Goal: Use online tool/utility: Utilize a website feature to perform a specific function

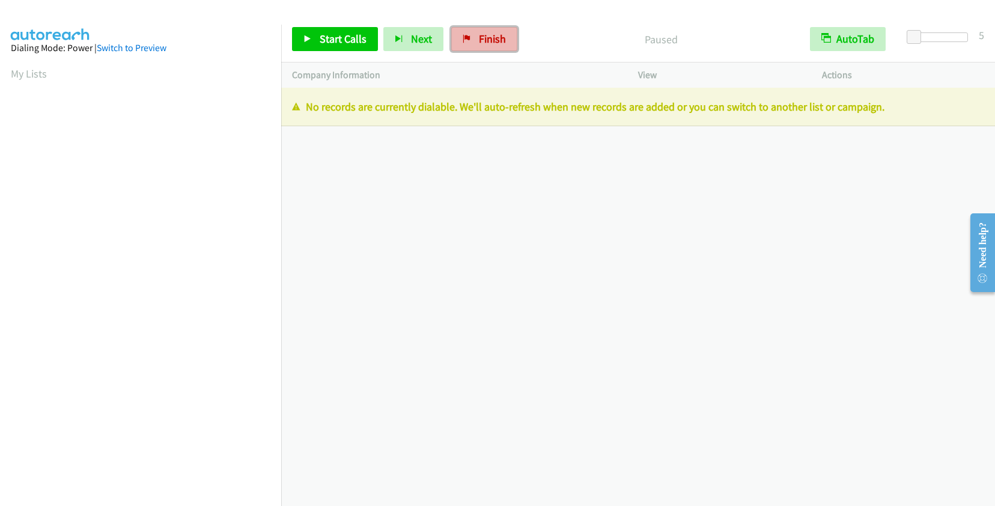
click at [474, 38] on link "Finish" at bounding box center [484, 39] width 66 height 24
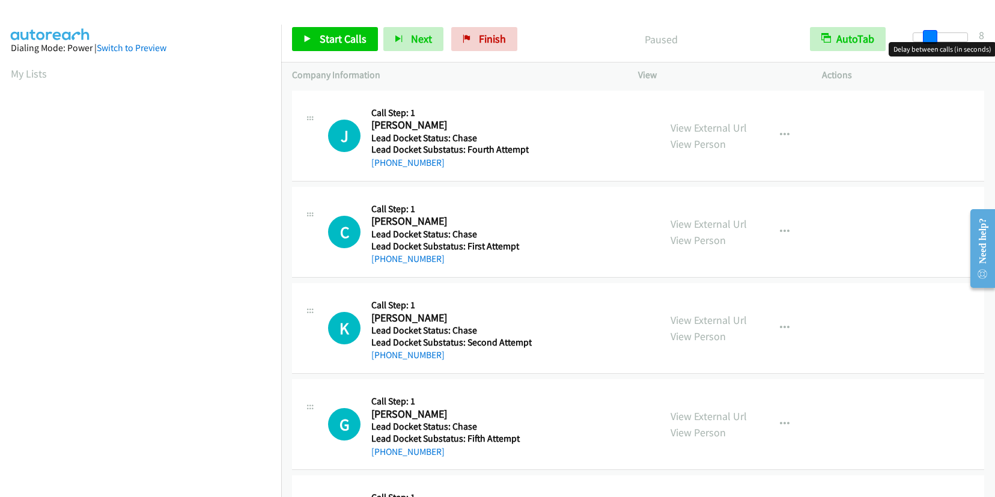
drag, startPoint x: 915, startPoint y: 37, endPoint x: 930, endPoint y: 37, distance: 14.4
click at [930, 37] on span at bounding box center [930, 37] width 14 height 14
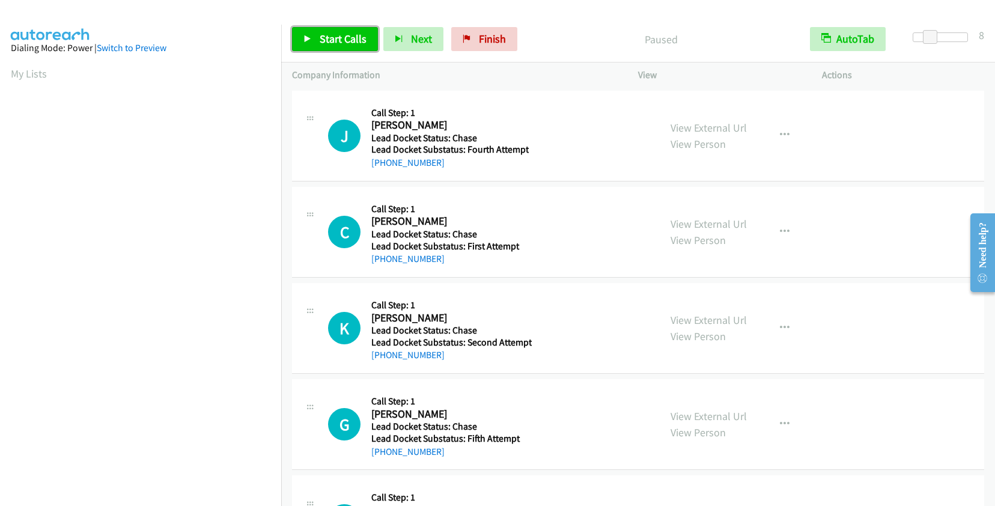
click at [317, 44] on link "Start Calls" at bounding box center [335, 39] width 86 height 24
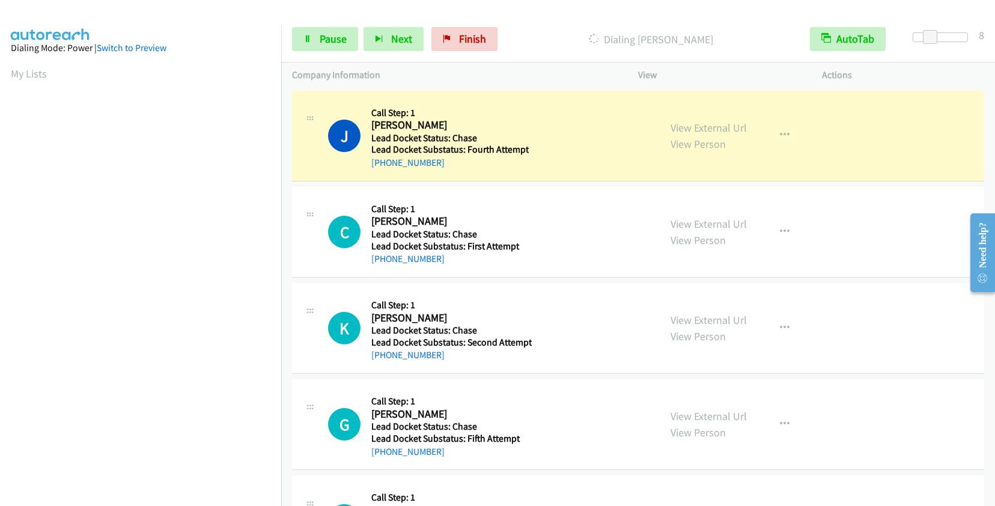
scroll to position [168, 0]
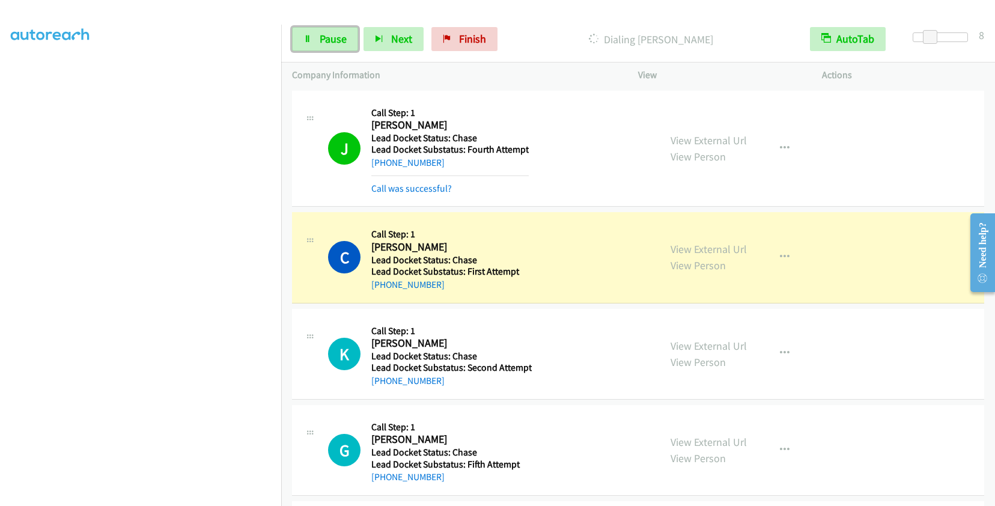
drag, startPoint x: 337, startPoint y: 37, endPoint x: 365, endPoint y: 29, distance: 29.9
click at [337, 37] on span "Pause" at bounding box center [333, 39] width 27 height 14
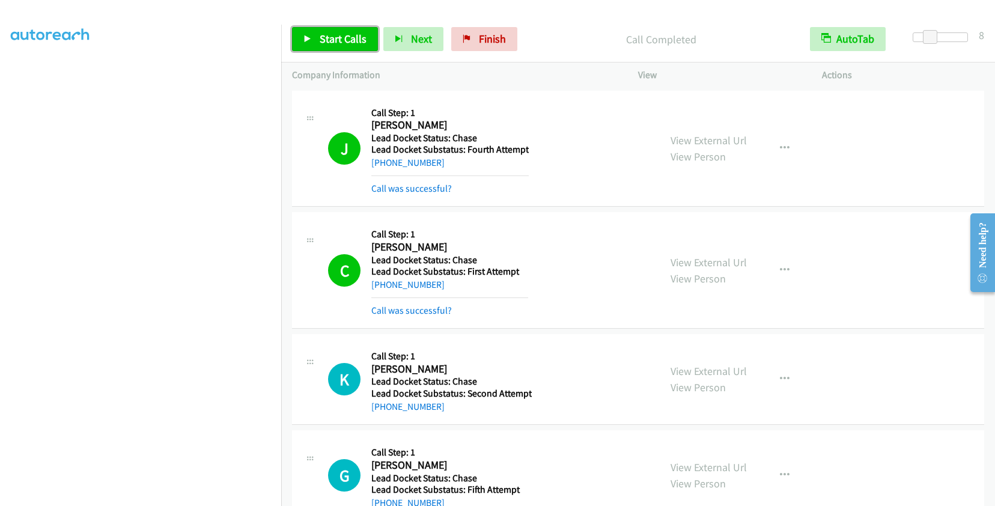
click at [346, 40] on span "Start Calls" at bounding box center [343, 39] width 47 height 14
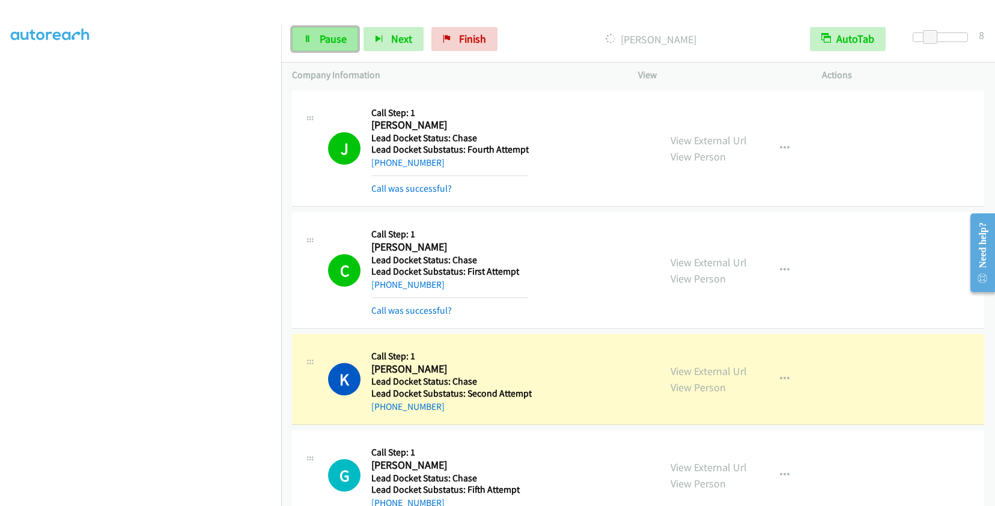
click at [338, 43] on span "Pause" at bounding box center [333, 39] width 27 height 14
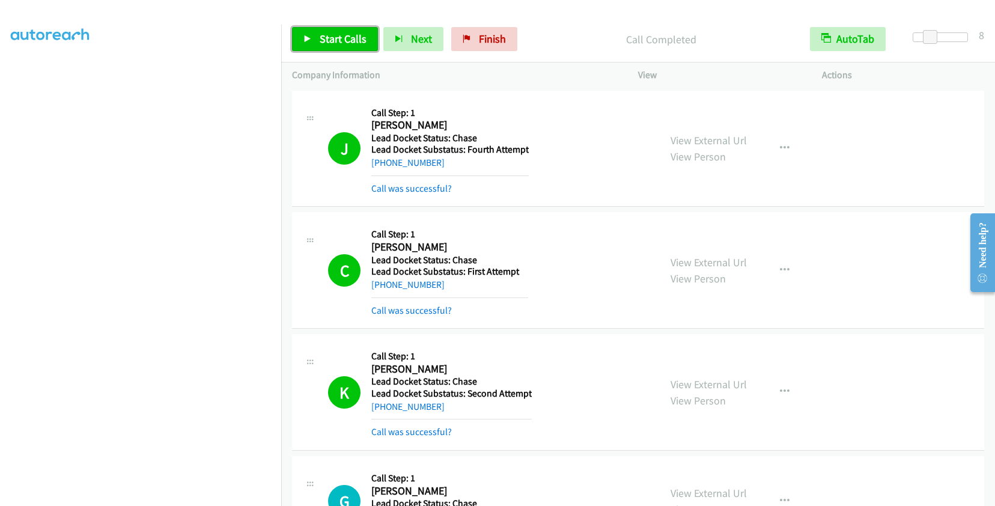
click at [344, 37] on span "Start Calls" at bounding box center [343, 39] width 47 height 14
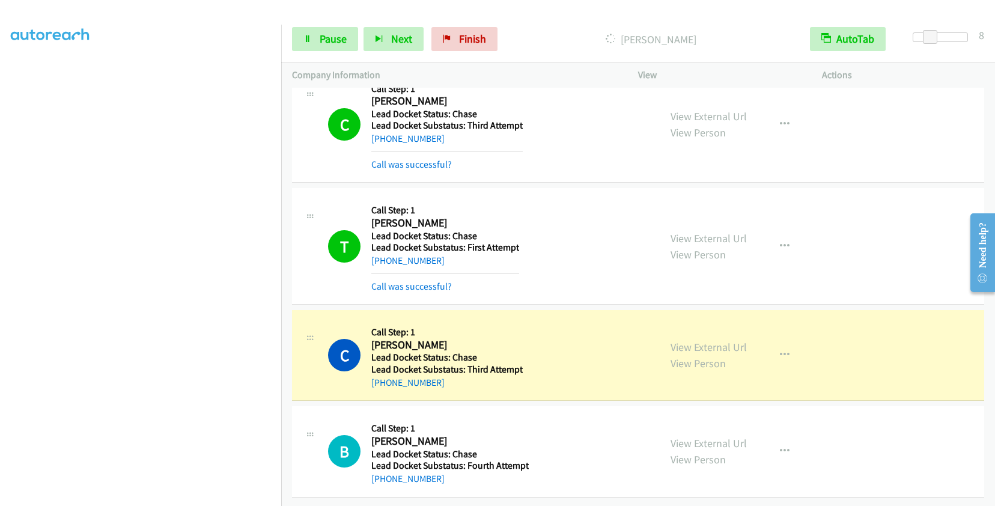
scroll to position [642, 0]
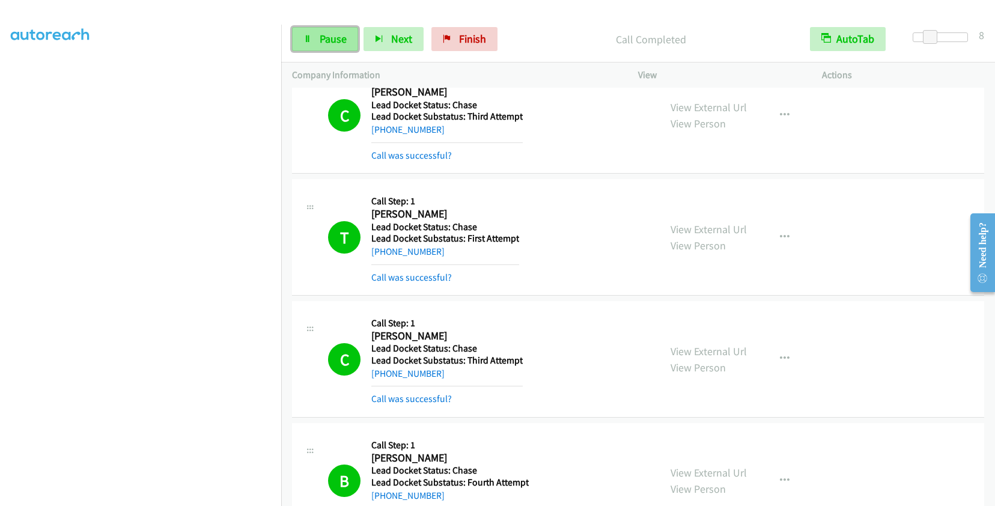
click at [324, 44] on span "Pause" at bounding box center [333, 39] width 27 height 14
click at [343, 39] on span "Start Calls" at bounding box center [343, 39] width 47 height 14
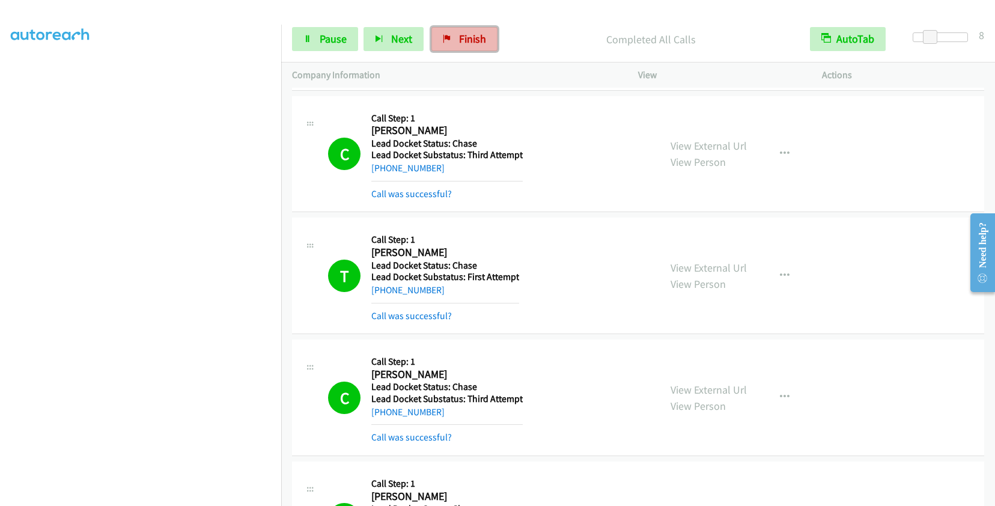
click at [459, 34] on span "Finish" at bounding box center [472, 39] width 27 height 14
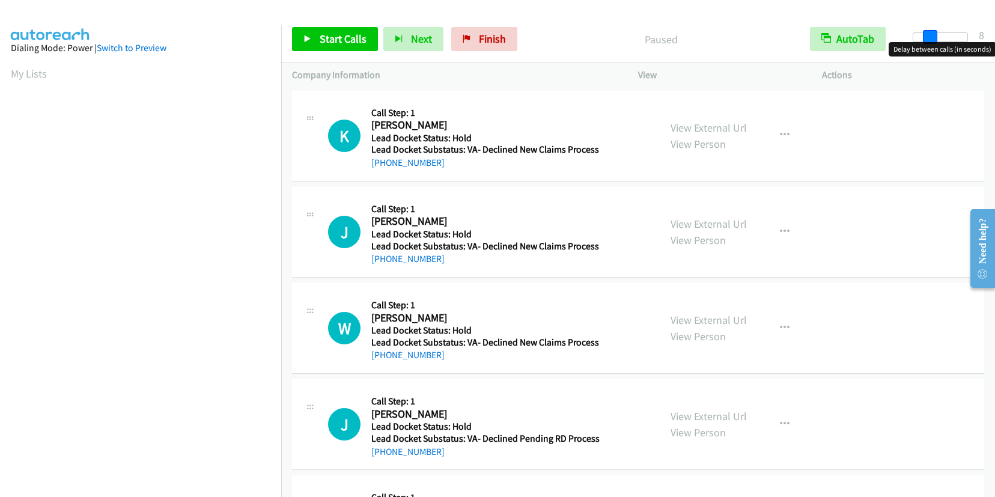
drag, startPoint x: 910, startPoint y: 31, endPoint x: 929, endPoint y: 29, distance: 18.7
click at [929, 30] on span at bounding box center [930, 37] width 14 height 14
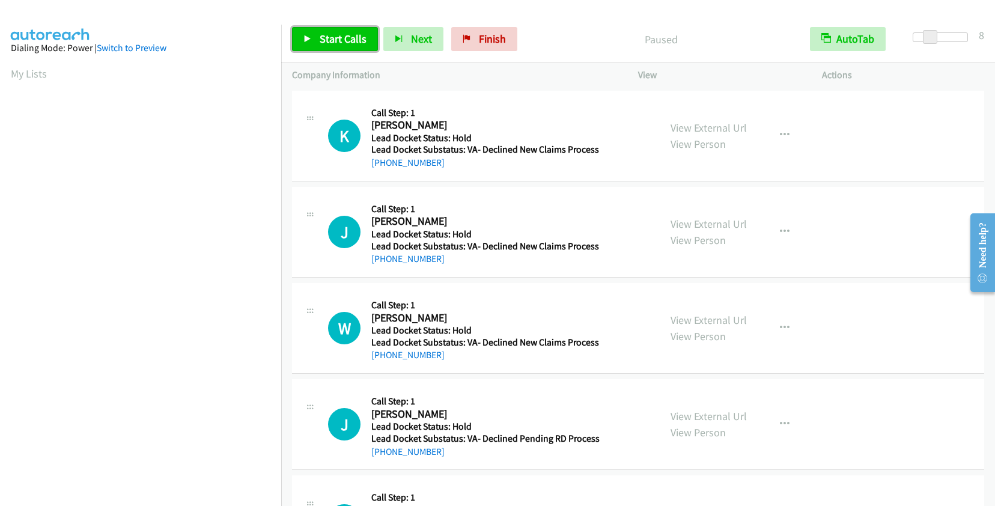
click at [356, 37] on span "Start Calls" at bounding box center [343, 39] width 47 height 14
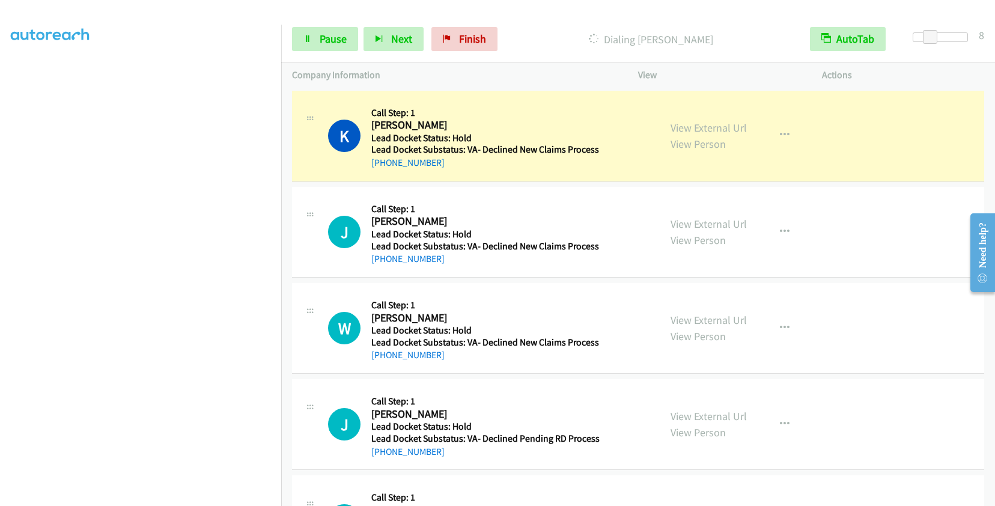
scroll to position [168, 0]
click at [312, 37] on link "Pause" at bounding box center [325, 39] width 66 height 24
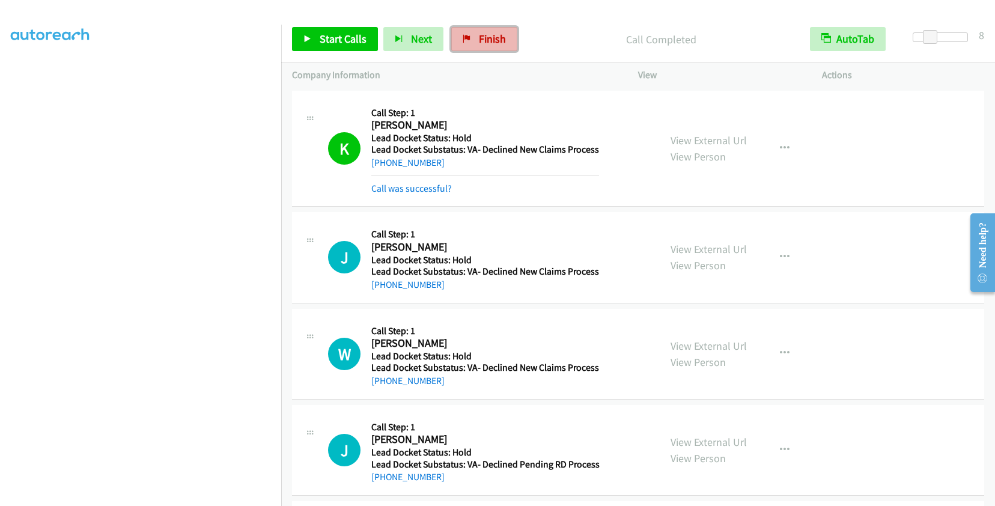
click at [488, 40] on span "Finish" at bounding box center [492, 39] width 27 height 14
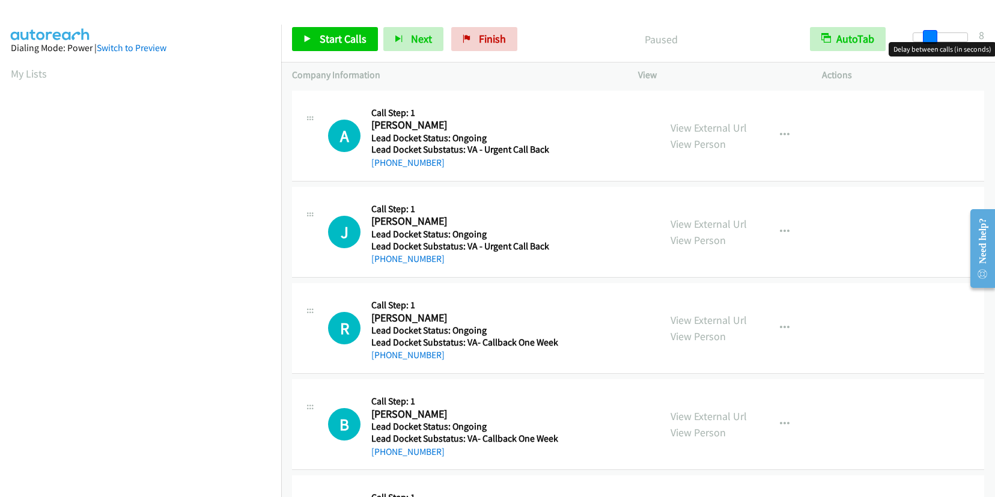
drag, startPoint x: 915, startPoint y: 34, endPoint x: 930, endPoint y: 30, distance: 15.4
click at [930, 30] on span at bounding box center [930, 37] width 14 height 14
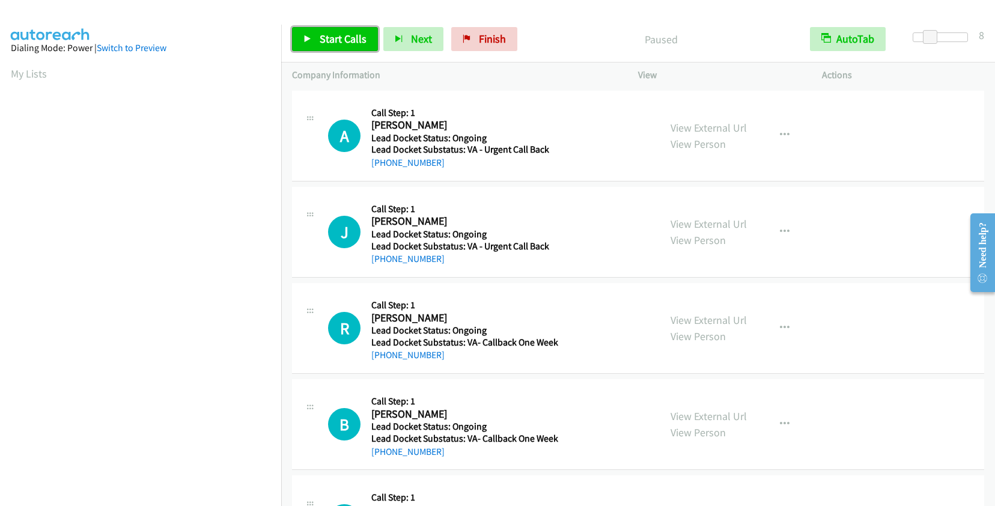
click at [358, 32] on span "Start Calls" at bounding box center [343, 39] width 47 height 14
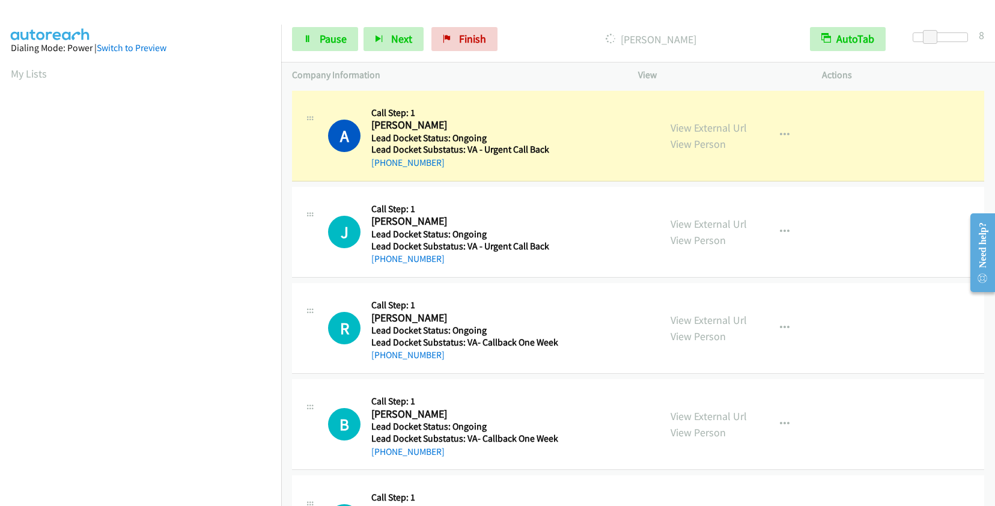
scroll to position [168, 0]
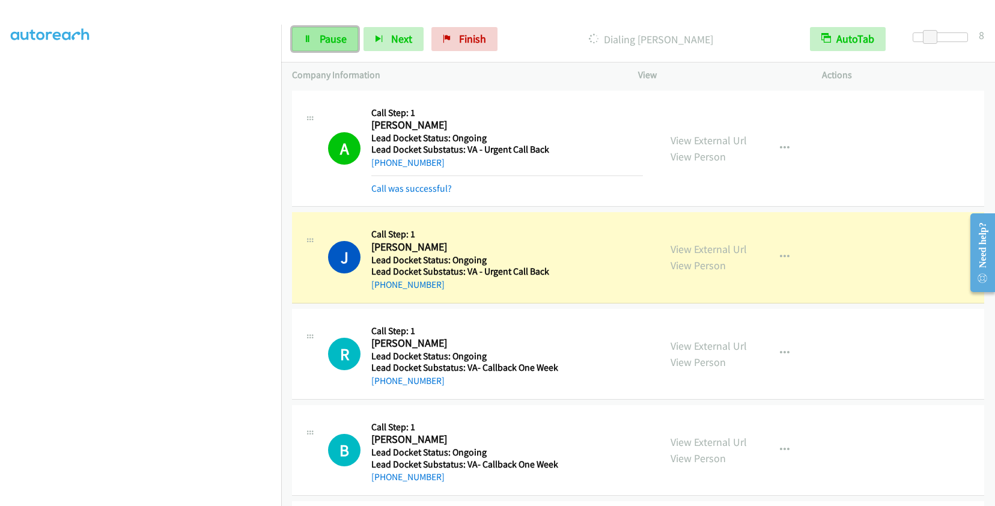
click at [323, 46] on link "Pause" at bounding box center [325, 39] width 66 height 24
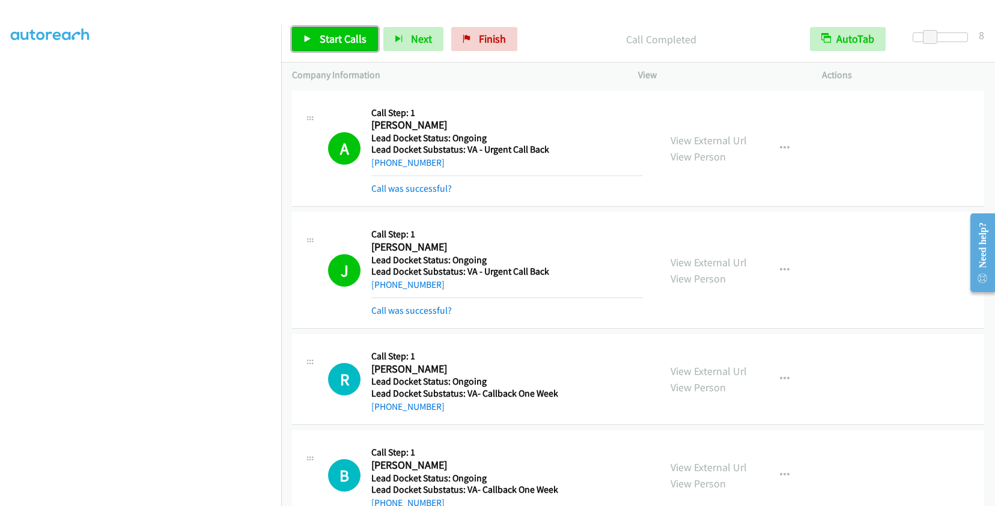
click at [343, 45] on span "Start Calls" at bounding box center [343, 39] width 47 height 14
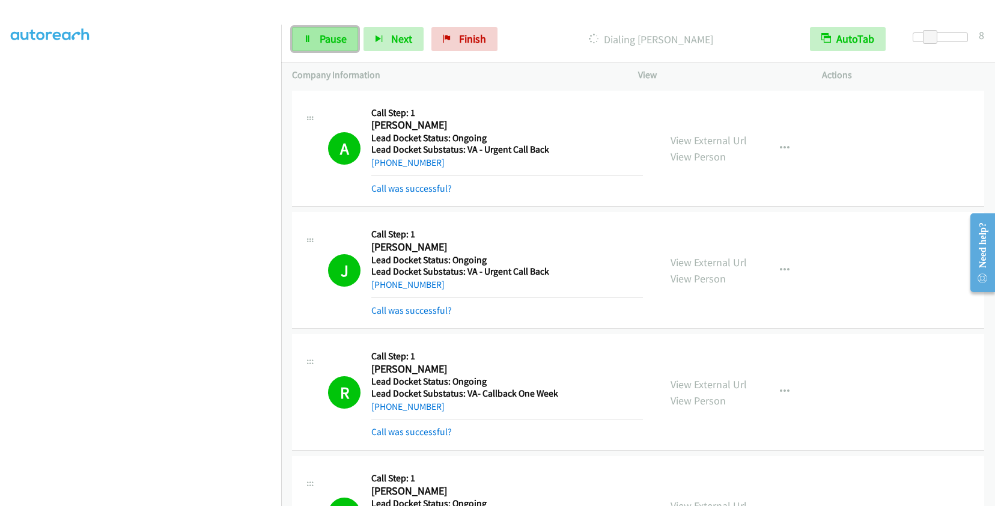
click at [337, 40] on span "Pause" at bounding box center [333, 39] width 27 height 14
click at [324, 34] on span "Start Calls" at bounding box center [343, 39] width 47 height 14
click at [329, 36] on span "Pause" at bounding box center [333, 39] width 27 height 14
click at [338, 37] on span "Start Calls" at bounding box center [343, 39] width 47 height 14
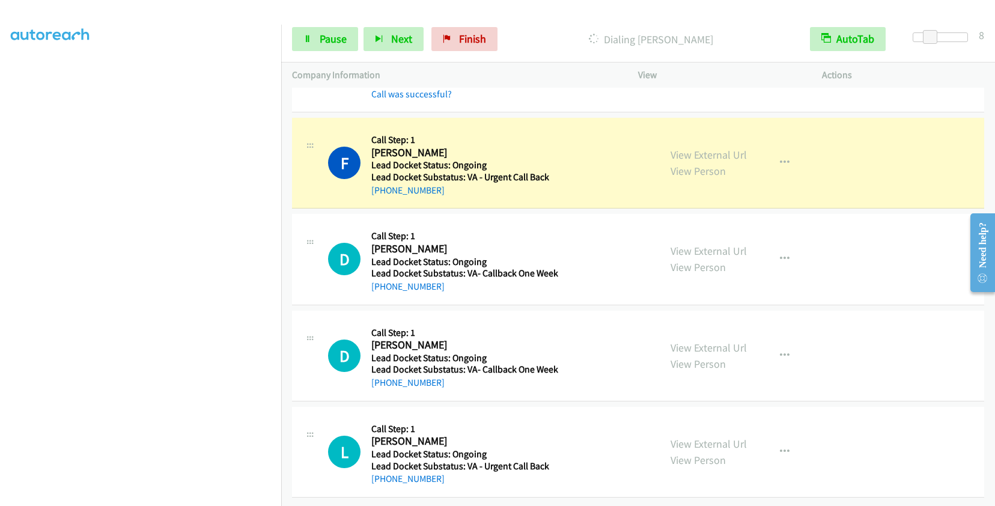
scroll to position [835, 0]
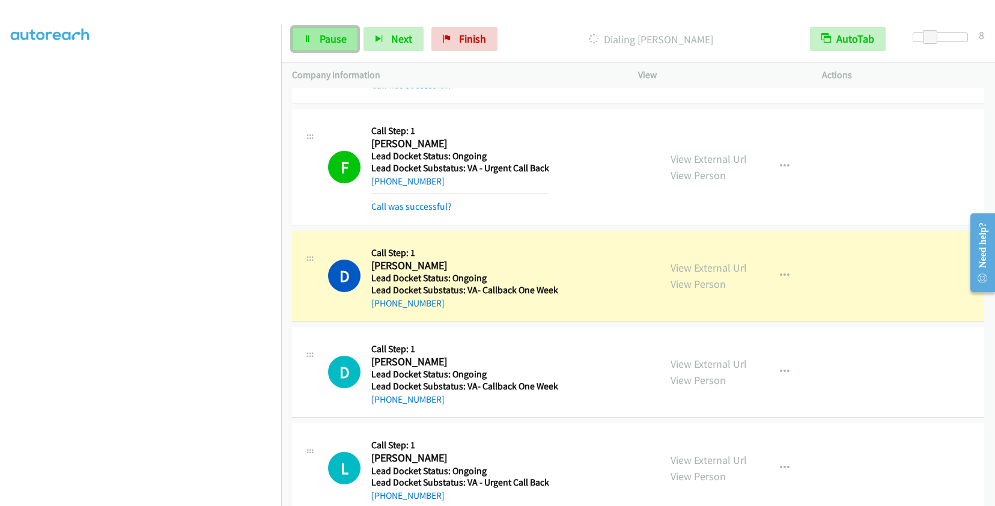
click at [320, 35] on span "Pause" at bounding box center [333, 39] width 27 height 14
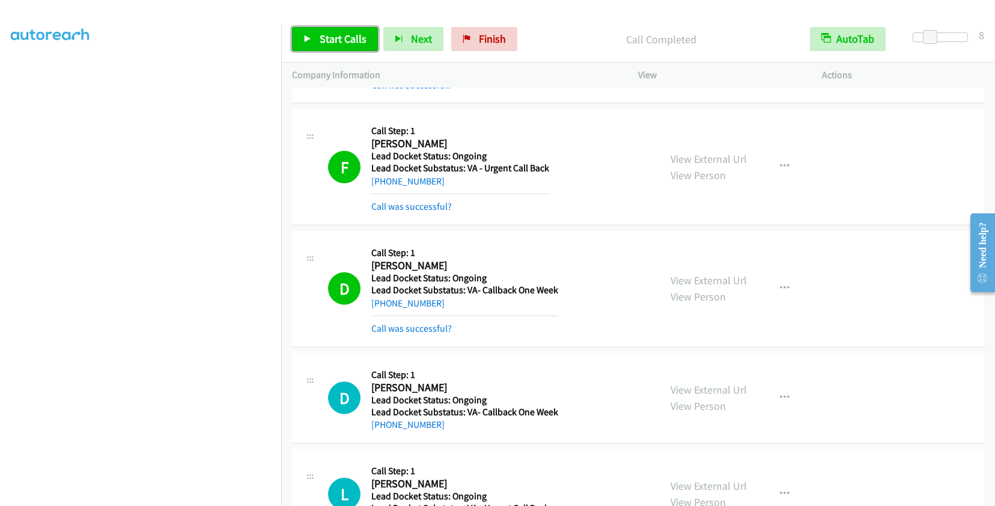
click at [343, 35] on span "Start Calls" at bounding box center [343, 39] width 47 height 14
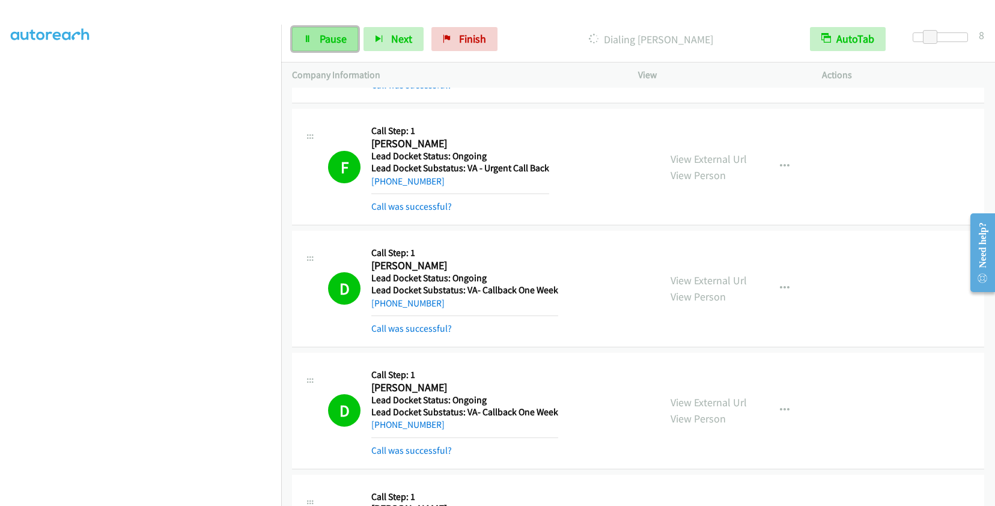
click at [329, 38] on span "Pause" at bounding box center [333, 39] width 27 height 14
click at [329, 31] on link "Start Calls" at bounding box center [335, 39] width 86 height 24
click at [349, 41] on link "Pause" at bounding box center [325, 39] width 66 height 24
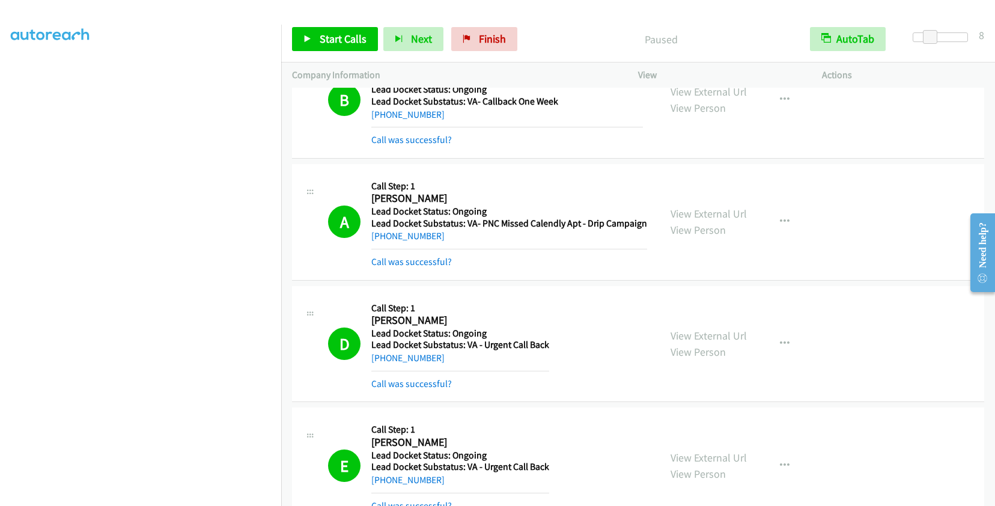
scroll to position [0, 0]
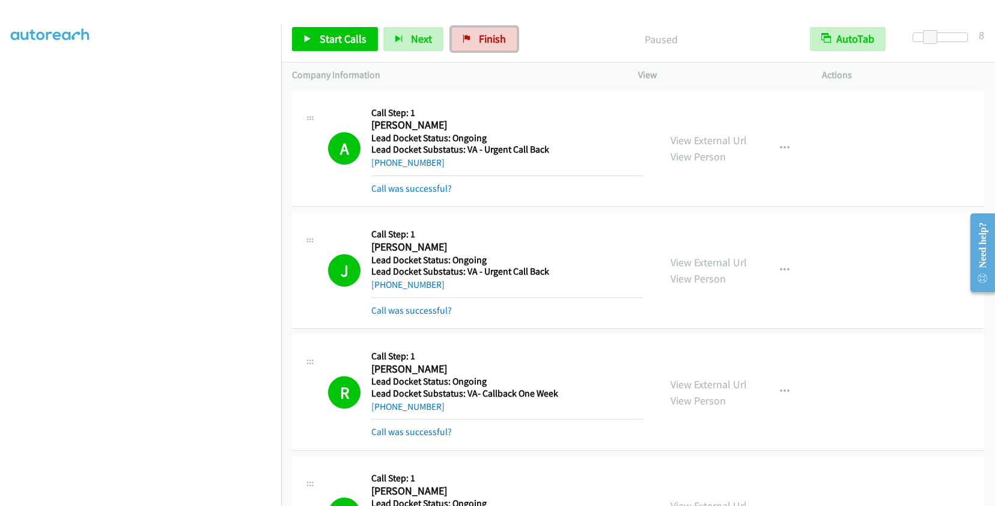
drag, startPoint x: 497, startPoint y: 39, endPoint x: 553, endPoint y: 49, distance: 56.8
click at [497, 39] on span "Finish" at bounding box center [492, 39] width 27 height 14
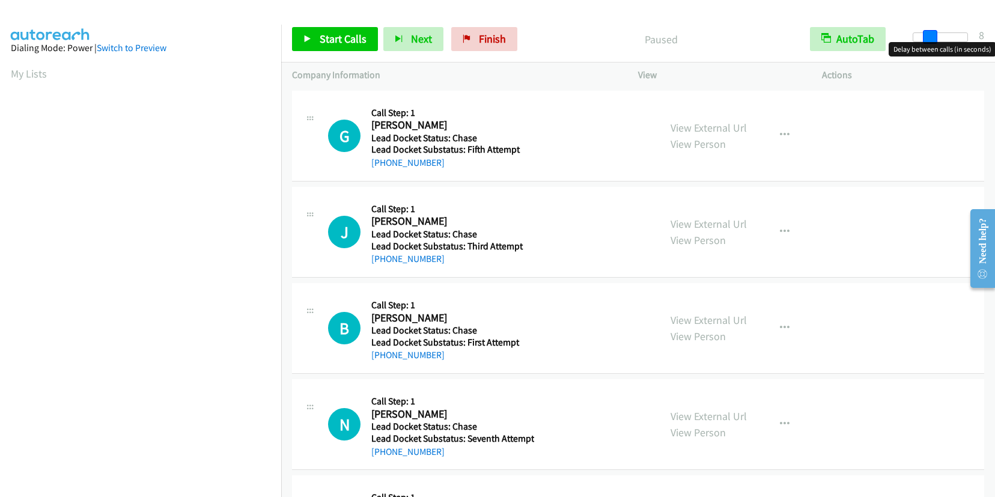
drag, startPoint x: 909, startPoint y: 40, endPoint x: 924, endPoint y: 40, distance: 14.4
click at [924, 40] on span at bounding box center [930, 37] width 14 height 14
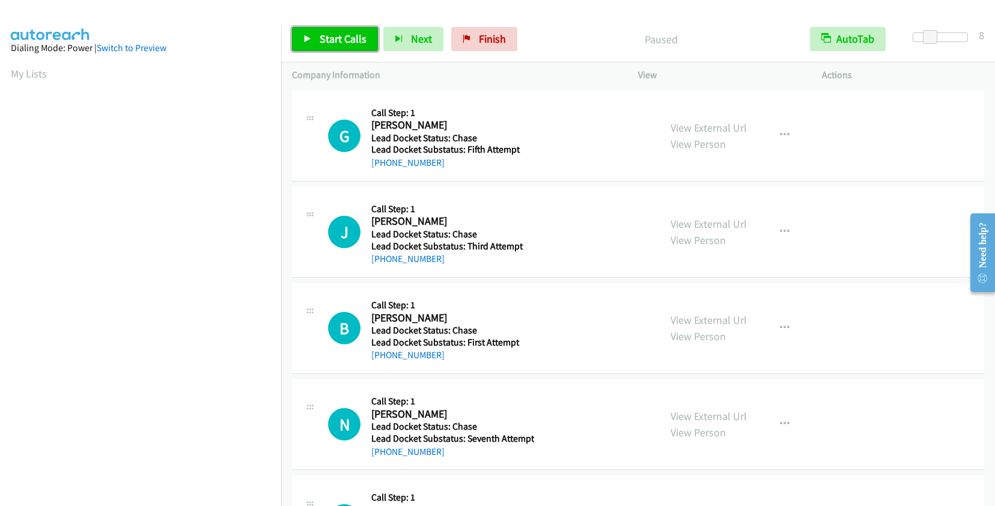
click at [340, 40] on span "Start Calls" at bounding box center [343, 39] width 47 height 14
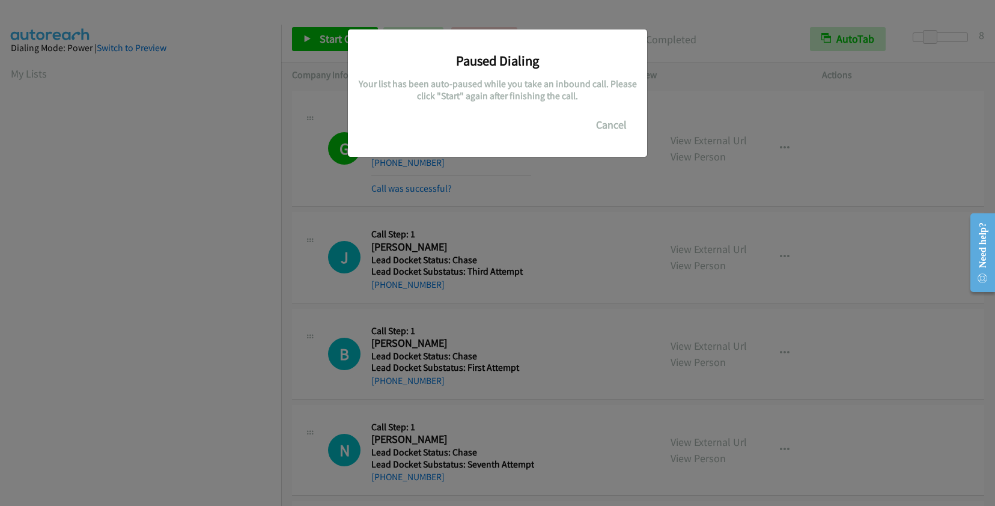
scroll to position [168, 0]
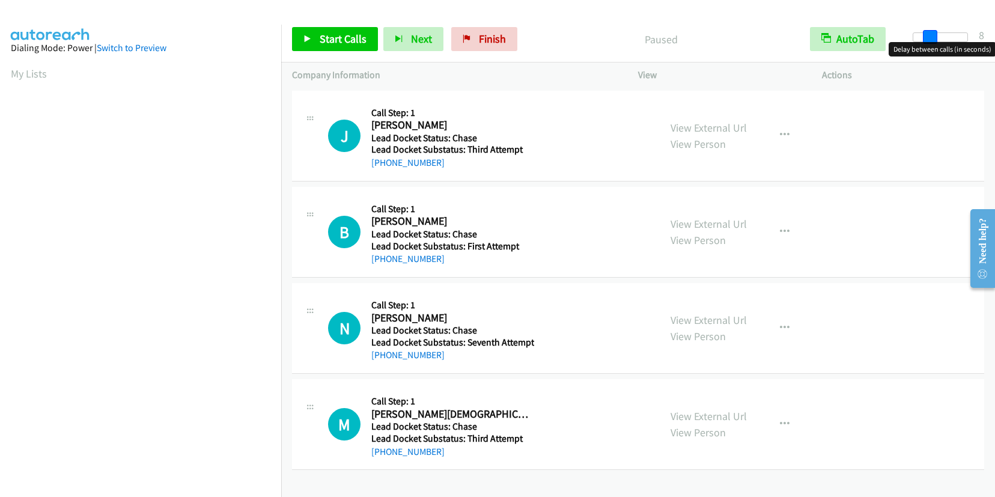
drag, startPoint x: 918, startPoint y: 35, endPoint x: 932, endPoint y: 32, distance: 14.9
click at [932, 32] on span at bounding box center [930, 37] width 14 height 14
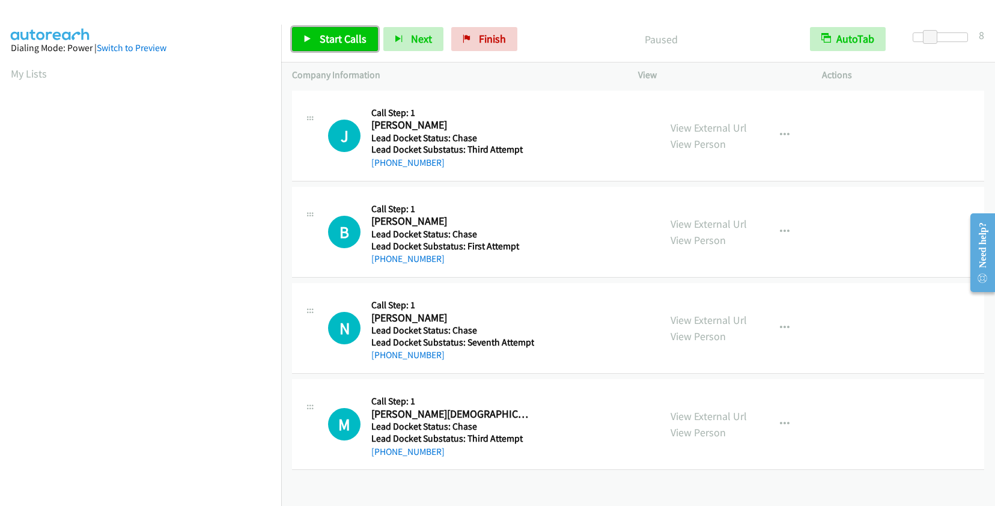
click at [339, 37] on span "Start Calls" at bounding box center [343, 39] width 47 height 14
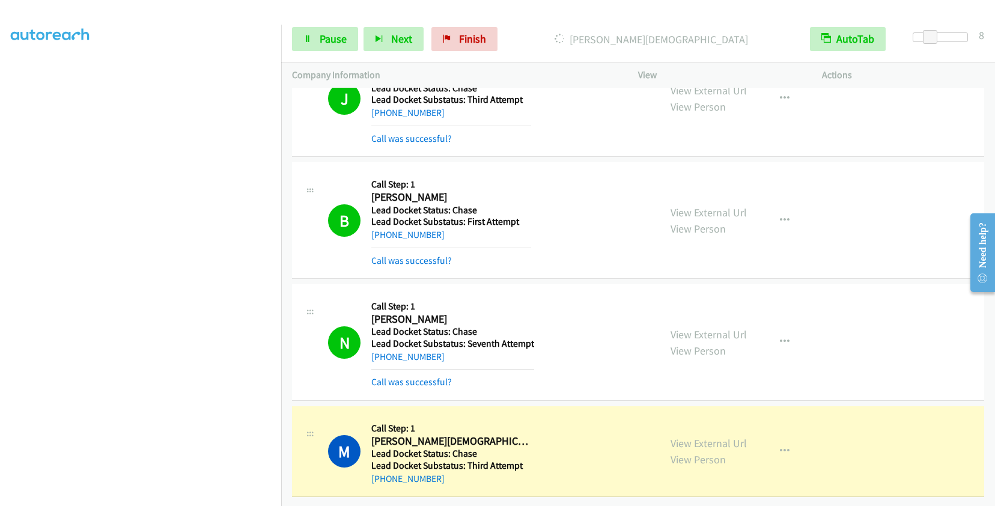
scroll to position [59, 0]
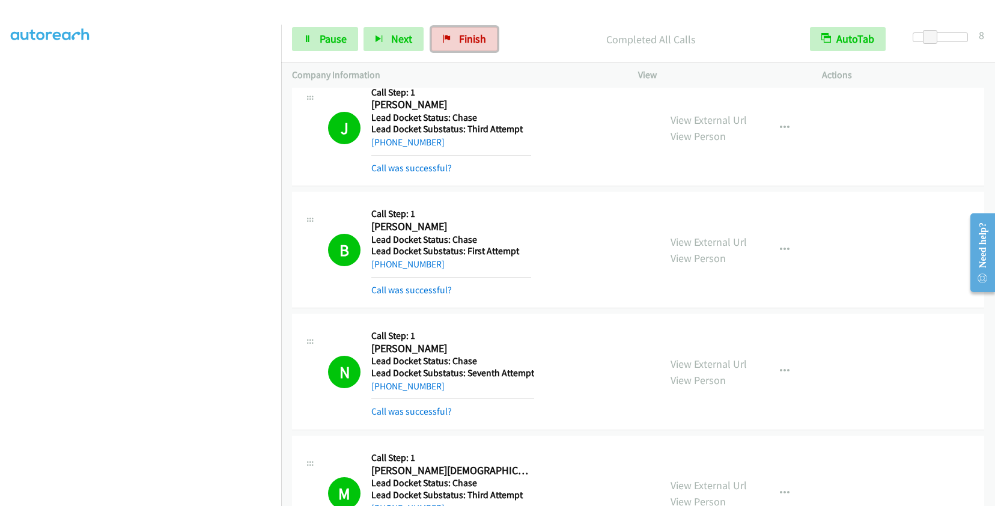
drag, startPoint x: 454, startPoint y: 32, endPoint x: 555, endPoint y: 42, distance: 102.0
click at [454, 32] on link "Finish" at bounding box center [464, 39] width 66 height 24
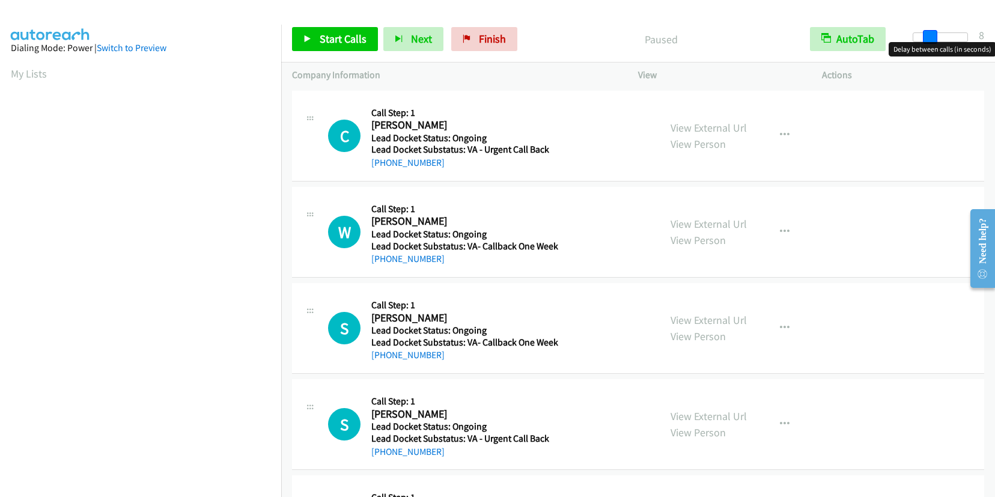
drag, startPoint x: 914, startPoint y: 40, endPoint x: 928, endPoint y: 40, distance: 14.4
click at [928, 40] on span at bounding box center [930, 37] width 14 height 14
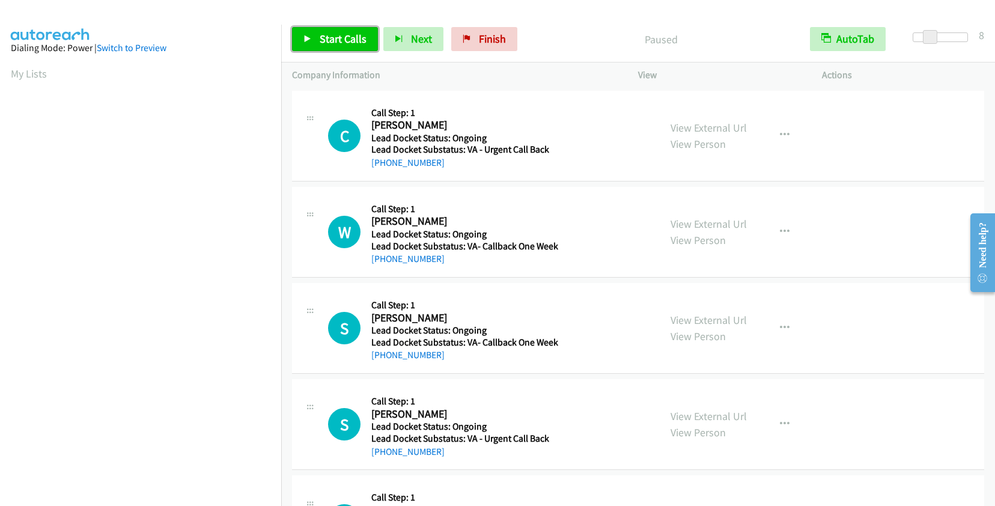
click at [346, 39] on span "Start Calls" at bounding box center [343, 39] width 47 height 14
drag, startPoint x: 327, startPoint y: 35, endPoint x: 353, endPoint y: 40, distance: 26.3
click at [327, 35] on span "Pause" at bounding box center [333, 39] width 27 height 14
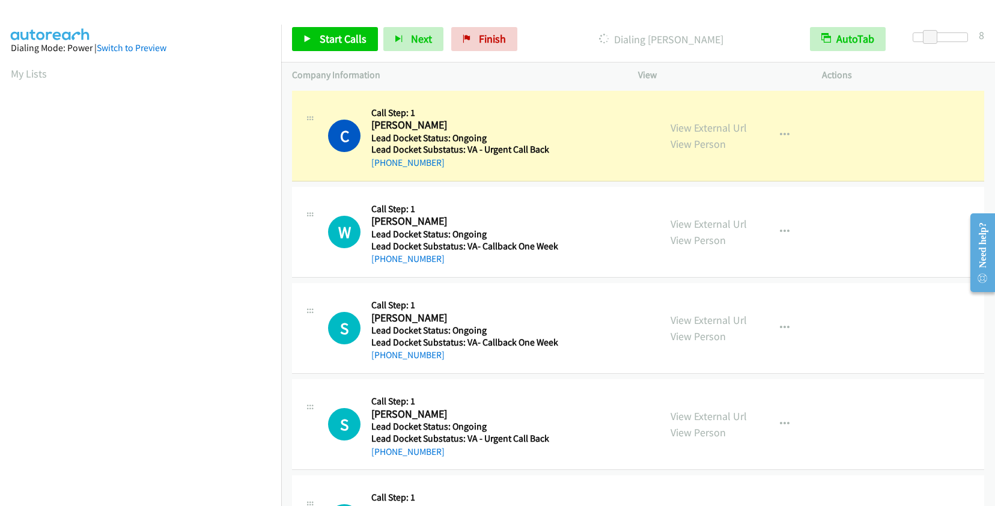
scroll to position [168, 0]
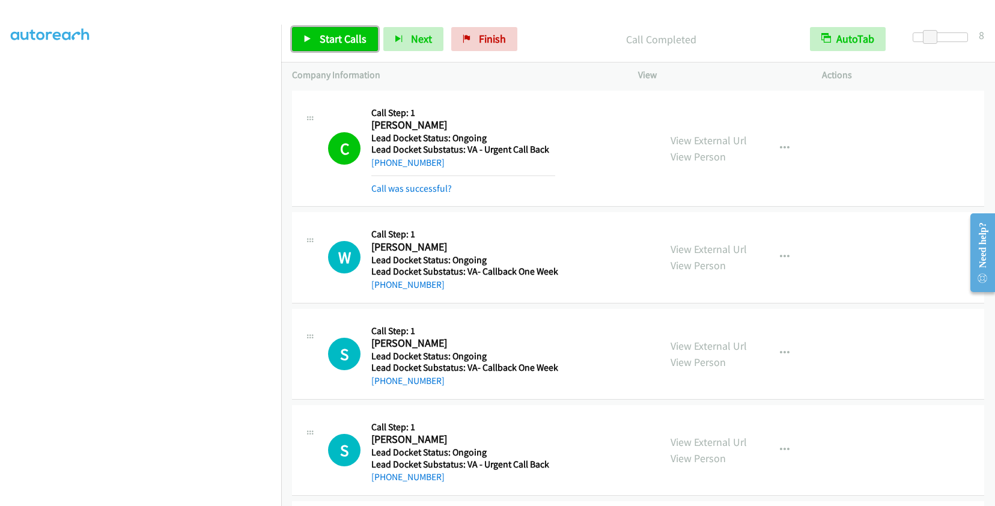
click at [356, 43] on span "Start Calls" at bounding box center [343, 39] width 47 height 14
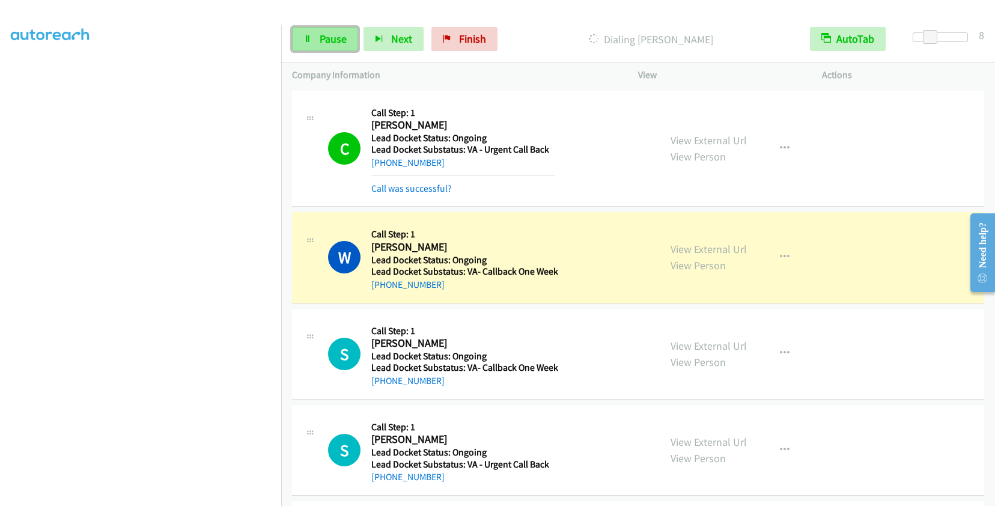
click at [339, 39] on span "Pause" at bounding box center [333, 39] width 27 height 14
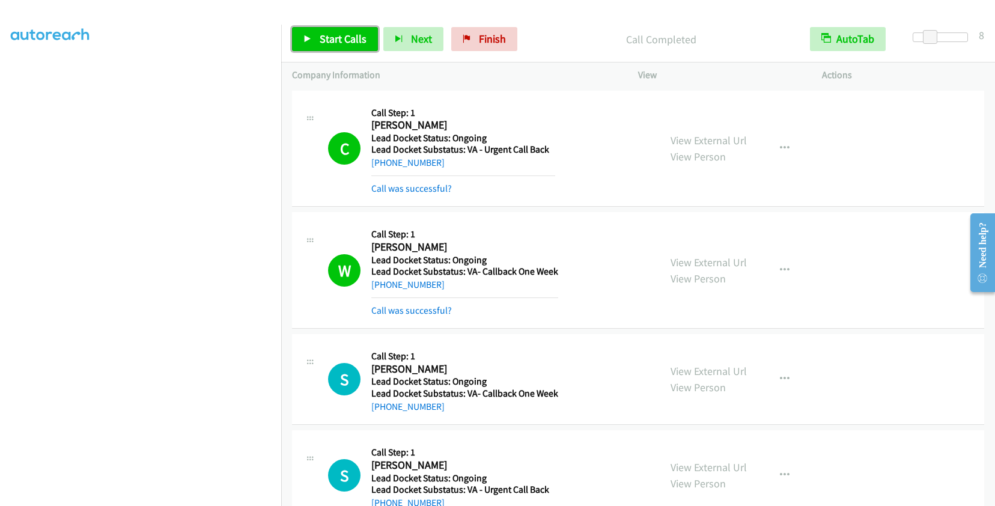
click at [326, 40] on span "Start Calls" at bounding box center [343, 39] width 47 height 14
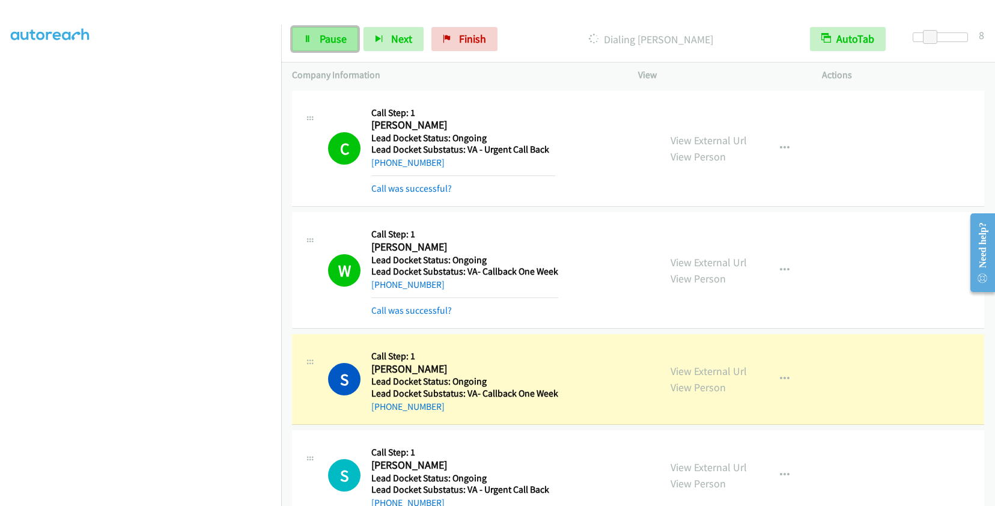
drag, startPoint x: 341, startPoint y: 33, endPoint x: 335, endPoint y: 46, distance: 13.7
click at [341, 33] on span "Pause" at bounding box center [333, 39] width 27 height 14
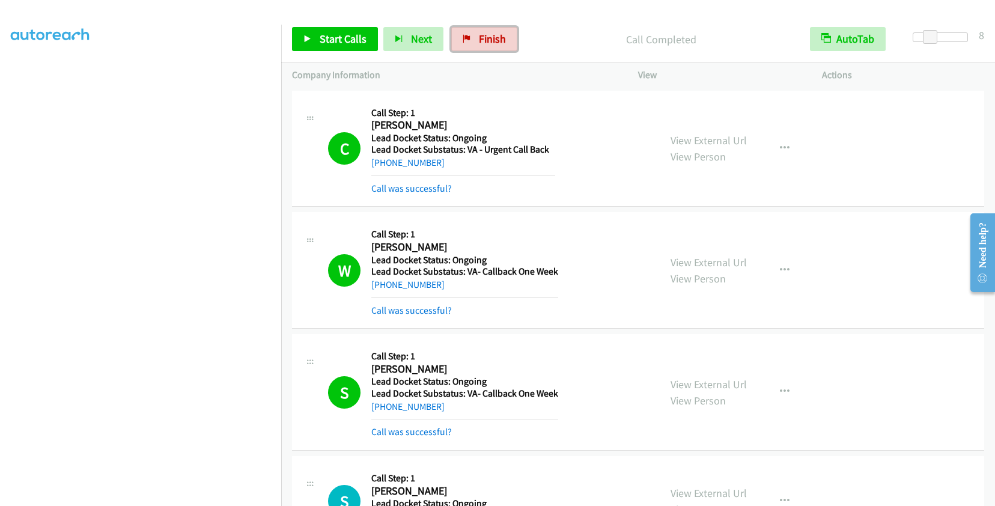
drag, startPoint x: 489, startPoint y: 31, endPoint x: 538, endPoint y: 41, distance: 50.2
click at [489, 31] on link "Finish" at bounding box center [484, 39] width 66 height 24
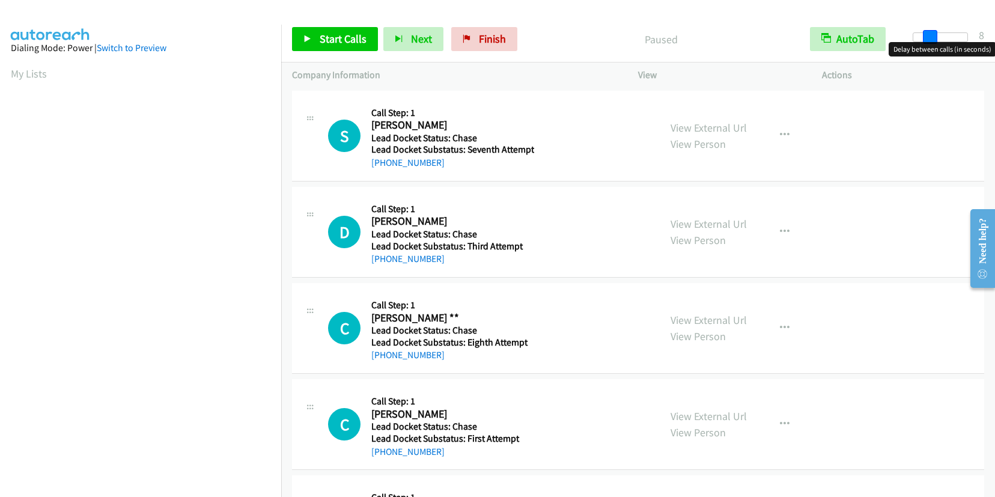
drag, startPoint x: 918, startPoint y: 35, endPoint x: 927, endPoint y: 31, distance: 9.7
click at [927, 31] on span at bounding box center [930, 37] width 14 height 14
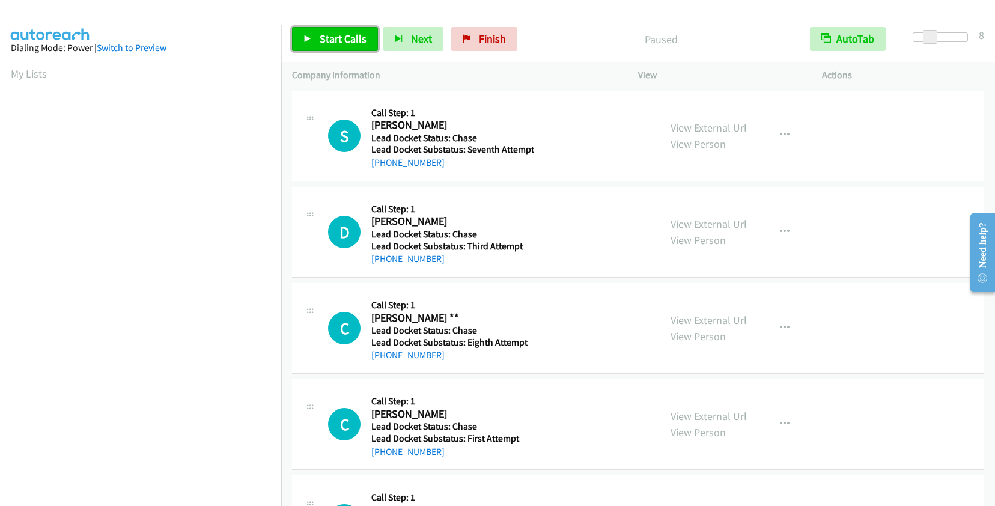
click at [327, 44] on span "Start Calls" at bounding box center [343, 39] width 47 height 14
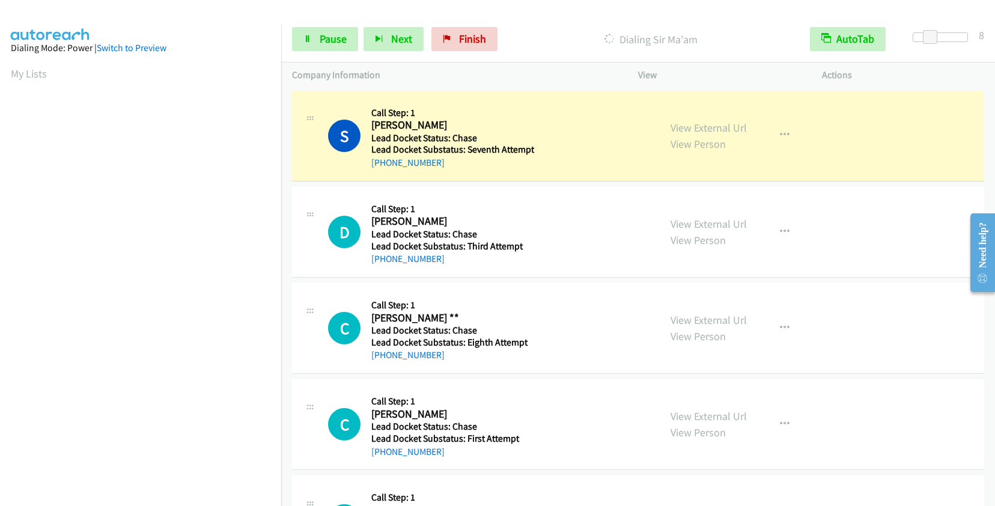
scroll to position [168, 0]
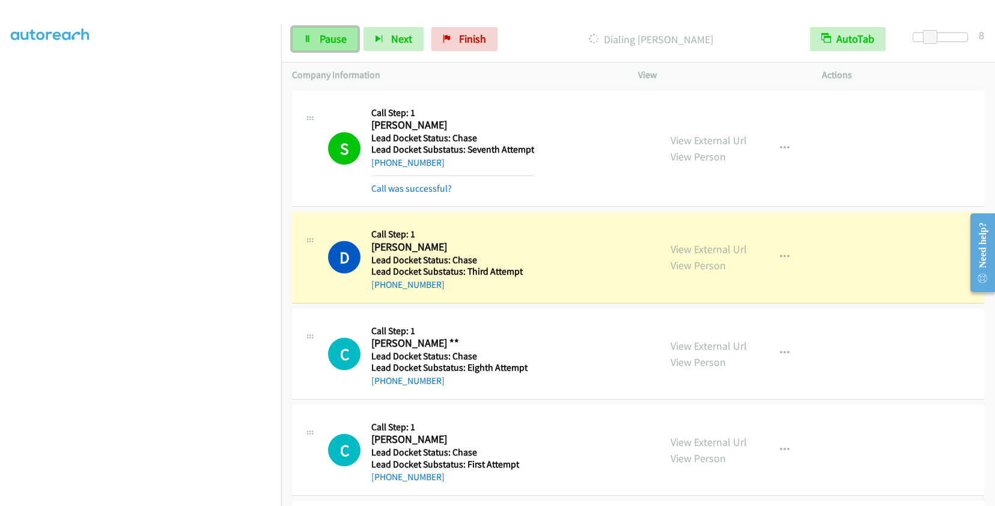
click at [335, 37] on span "Pause" at bounding box center [333, 39] width 27 height 14
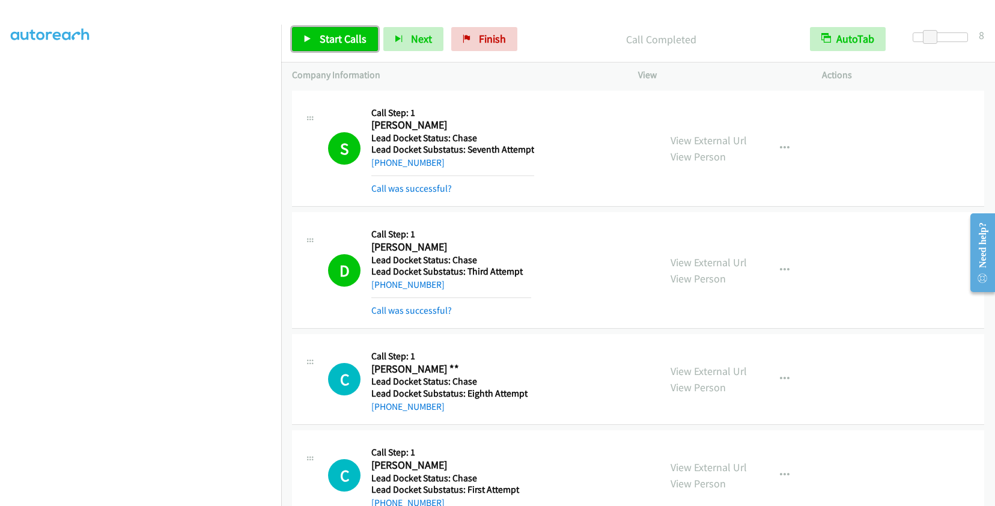
click at [352, 34] on span "Start Calls" at bounding box center [343, 39] width 47 height 14
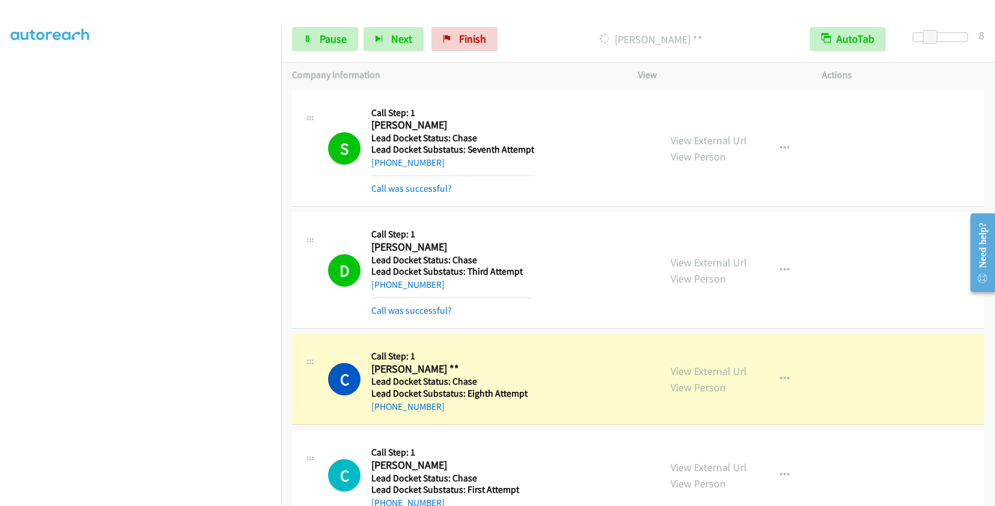
scroll to position [129, 0]
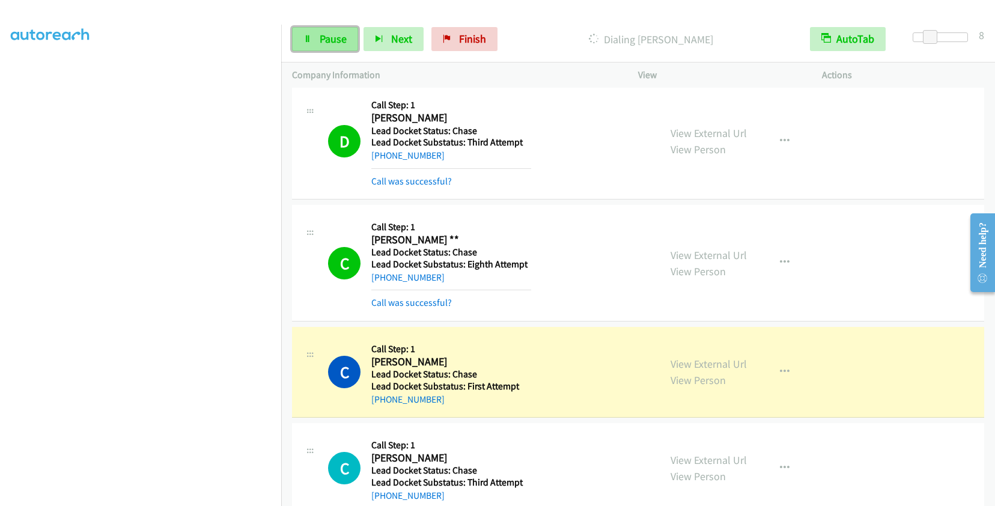
click at [326, 41] on span "Pause" at bounding box center [333, 39] width 27 height 14
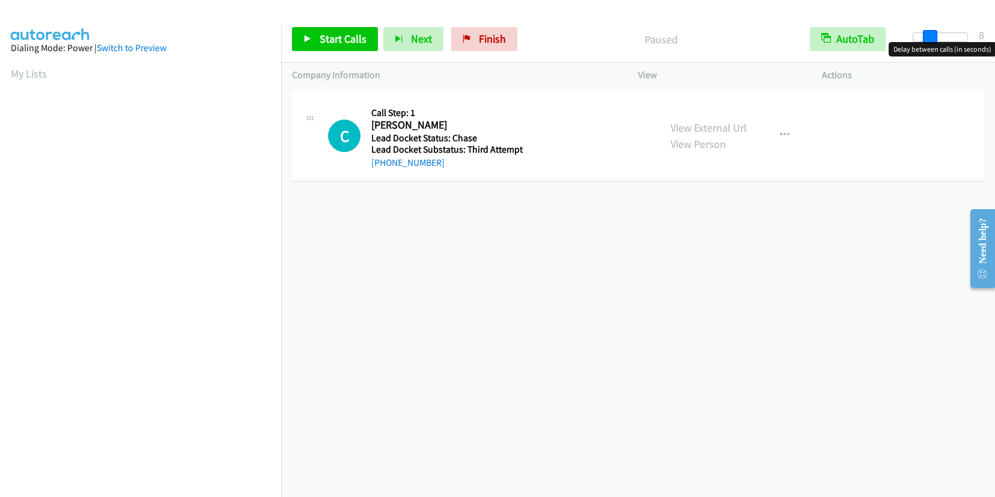
drag, startPoint x: 916, startPoint y: 34, endPoint x: 933, endPoint y: 32, distance: 17.6
click at [933, 32] on span at bounding box center [930, 37] width 14 height 14
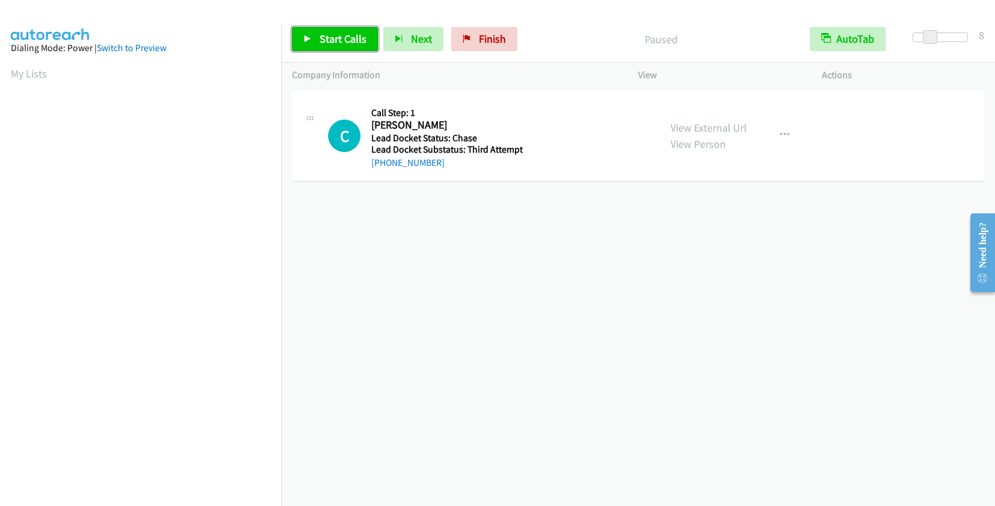
click at [323, 39] on span "Start Calls" at bounding box center [343, 39] width 47 height 14
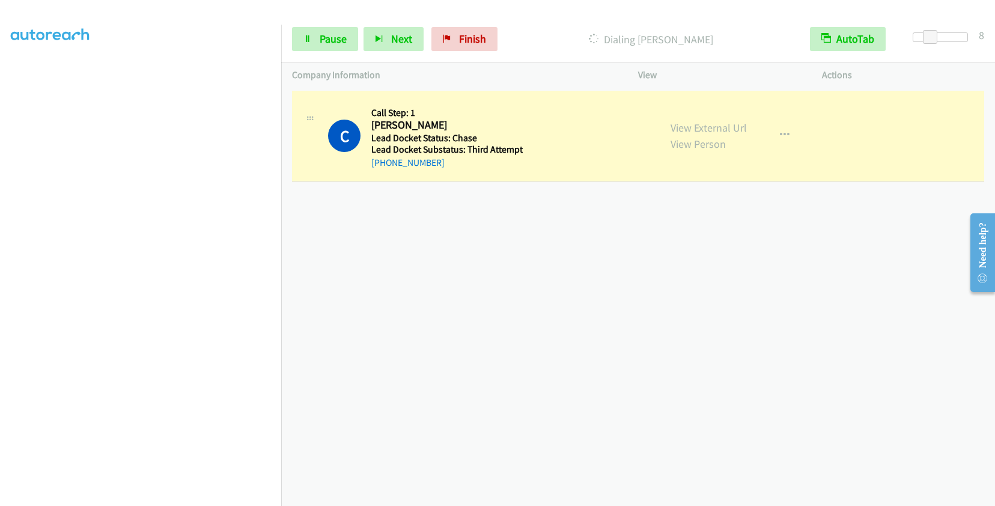
scroll to position [168, 0]
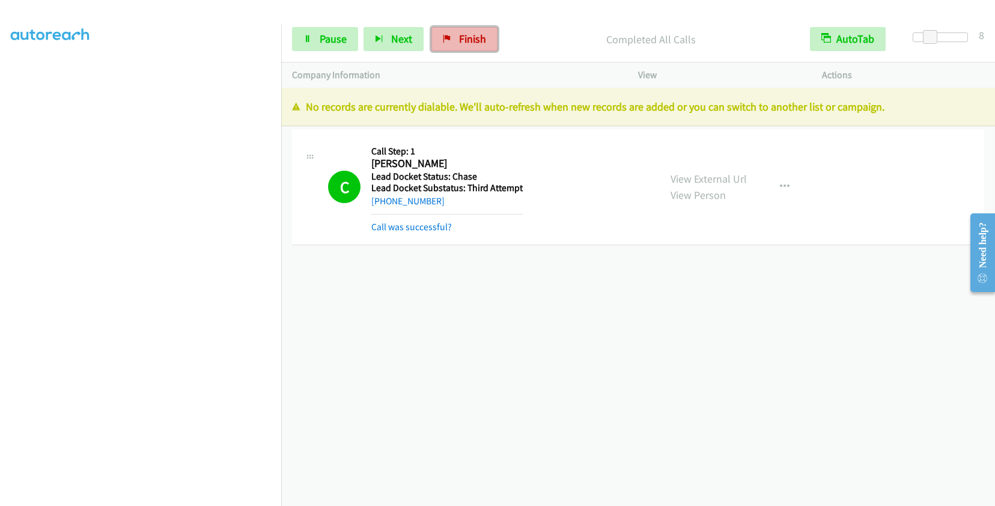
click at [470, 35] on span "Finish" at bounding box center [472, 39] width 27 height 14
